Goal: Task Accomplishment & Management: Complete application form

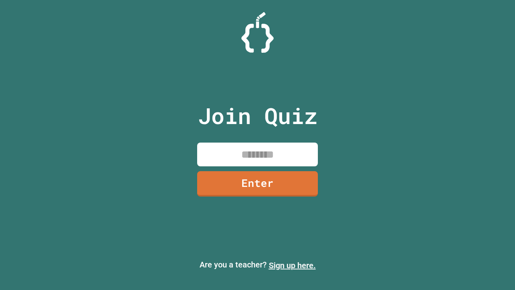
click at [288, 265] on link "Sign up here." at bounding box center [292, 265] width 47 height 10
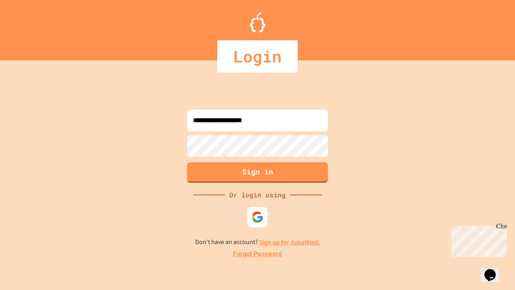
type input "**********"
